Goal: Communication & Community: Answer question/provide support

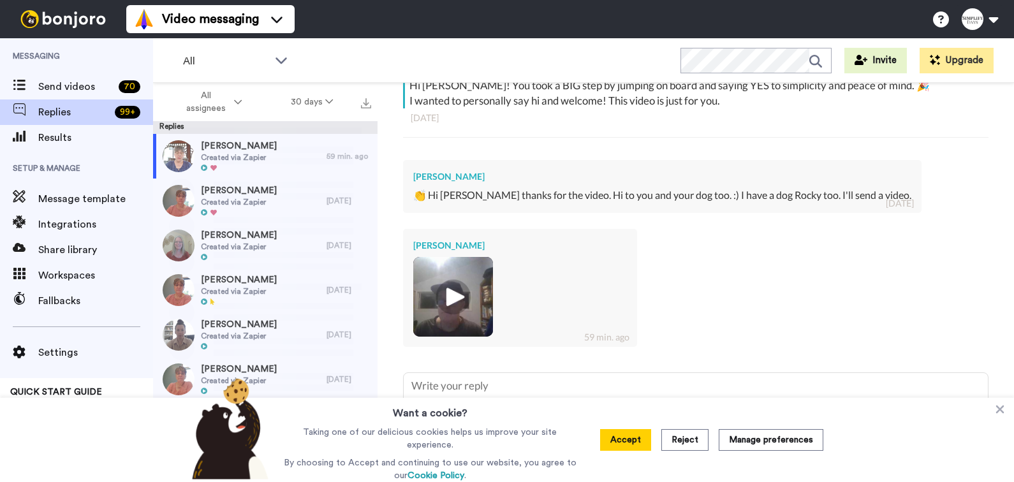
scroll to position [263, 0]
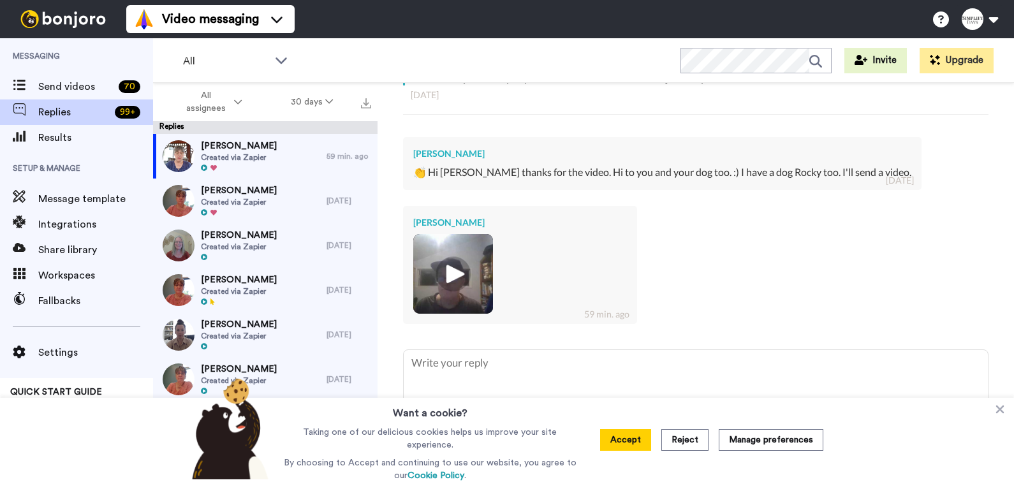
click at [458, 277] on img at bounding box center [453, 273] width 35 height 35
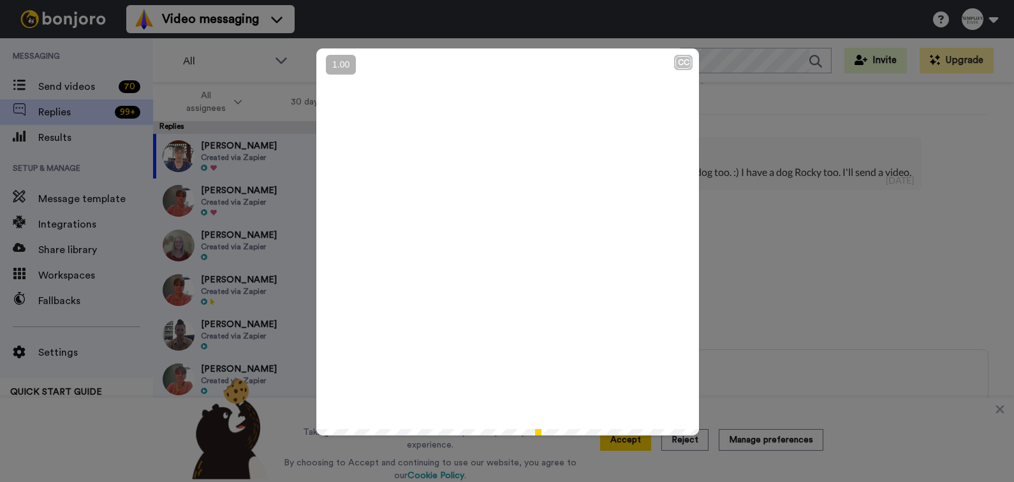
click at [510, 249] on icon at bounding box center [508, 242] width 34 height 34
click at [0, 0] on button "+" at bounding box center [0, 0] width 0 height 0
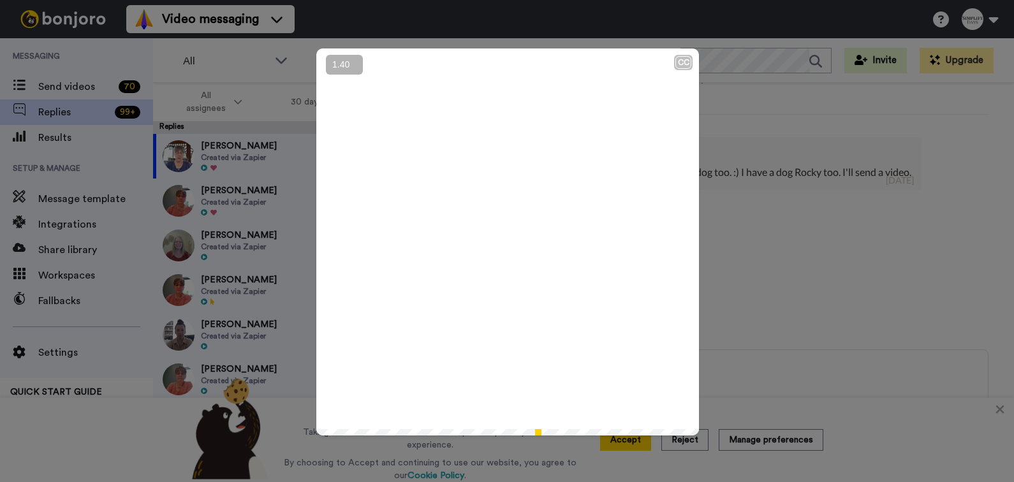
click at [0, 0] on button "−" at bounding box center [0, 0] width 0 height 0
click at [773, 303] on div "CC Play/Pause 1:26 / 1:26" at bounding box center [507, 241] width 1014 height 482
click at [763, 298] on div "CC Play/Pause 1:26 / 1:26" at bounding box center [507, 241] width 1014 height 482
